Goal: Transaction & Acquisition: Purchase product/service

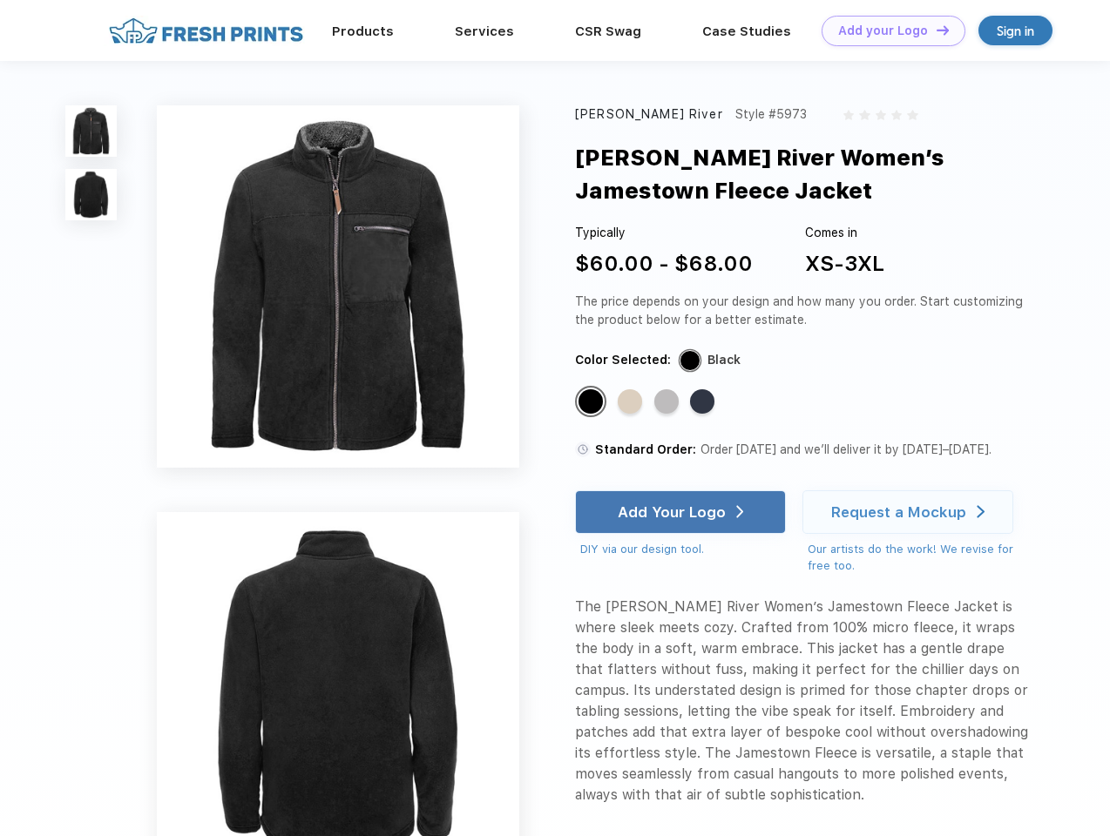
click at [887, 30] on link "Add your Logo Design Tool" at bounding box center [893, 31] width 144 height 30
click at [0, 0] on div "Design Tool" at bounding box center [0, 0] width 0 height 0
click at [935, 30] on link "Add your Logo Design Tool" at bounding box center [893, 31] width 144 height 30
click at [91, 131] on img at bounding box center [90, 130] width 51 height 51
click at [91, 195] on img at bounding box center [90, 194] width 51 height 51
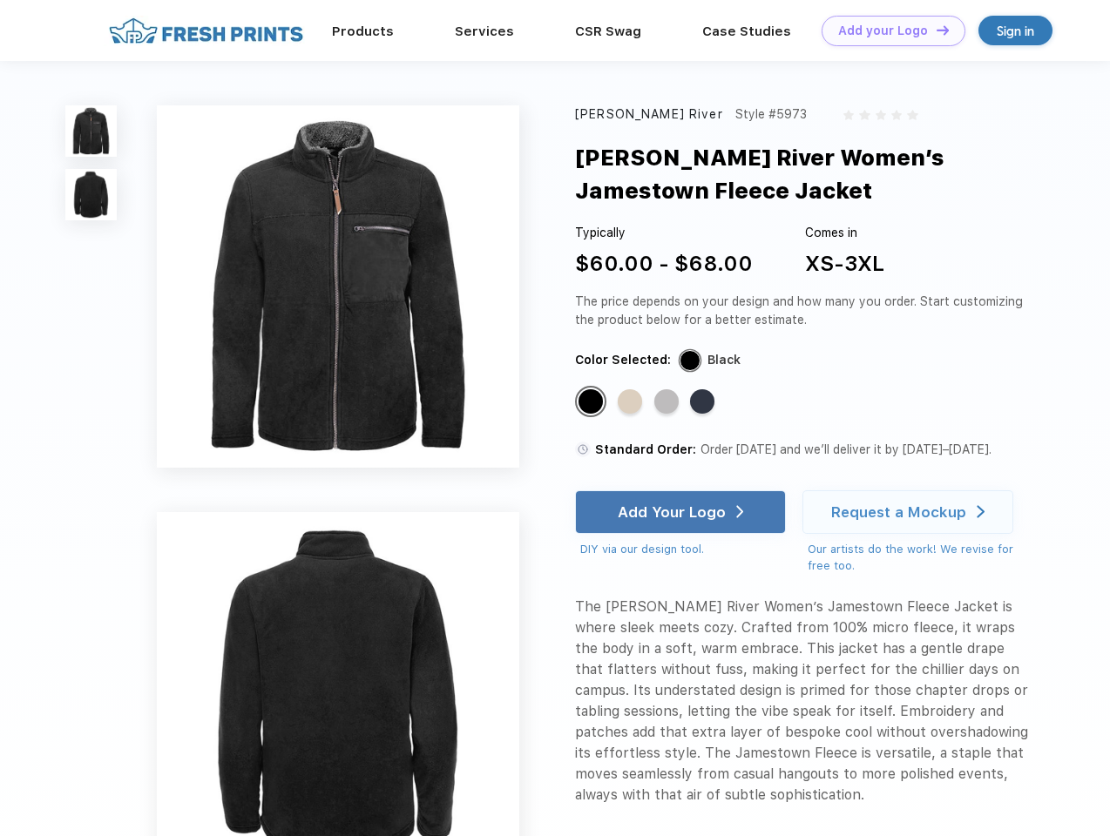
click at [592, 402] on div "Standard Color" at bounding box center [590, 401] width 24 height 24
click at [631, 402] on div "Standard Color" at bounding box center [630, 401] width 24 height 24
click at [668, 402] on div "Standard Color" at bounding box center [666, 401] width 24 height 24
click at [704, 402] on div "Standard Color" at bounding box center [702, 401] width 24 height 24
click at [682, 512] on div "Add Your Logo" at bounding box center [672, 511] width 108 height 17
